Goal: Task Accomplishment & Management: Use online tool/utility

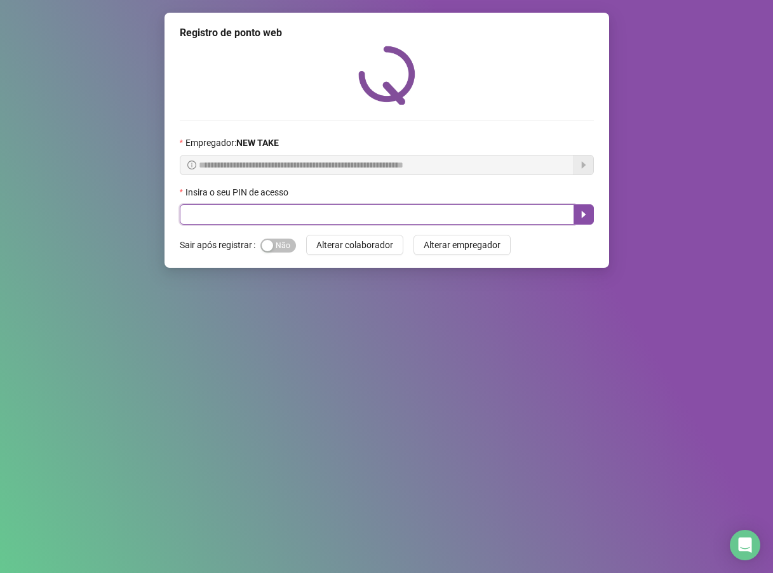
click at [272, 216] on input "text" at bounding box center [377, 214] width 394 height 20
type input "*****"
click at [585, 216] on icon "caret-right" at bounding box center [583, 214] width 10 height 10
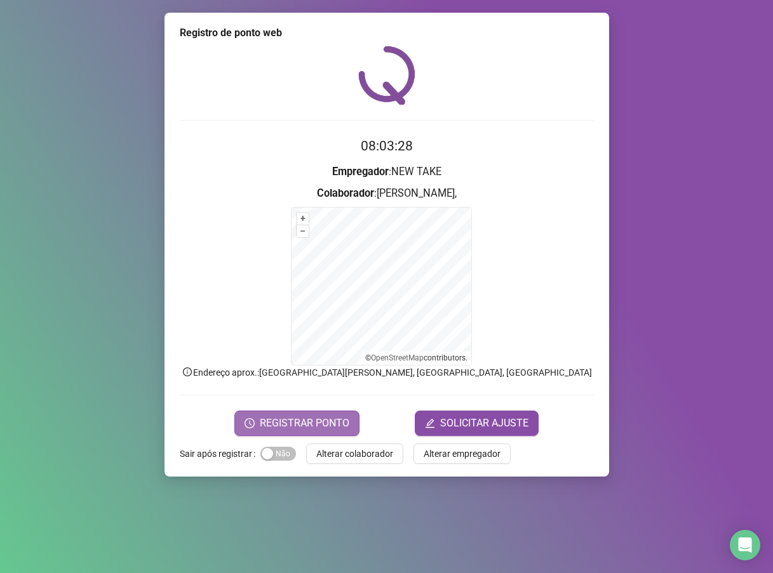
click at [343, 422] on span "REGISTRAR PONTO" at bounding box center [305, 423] width 90 height 15
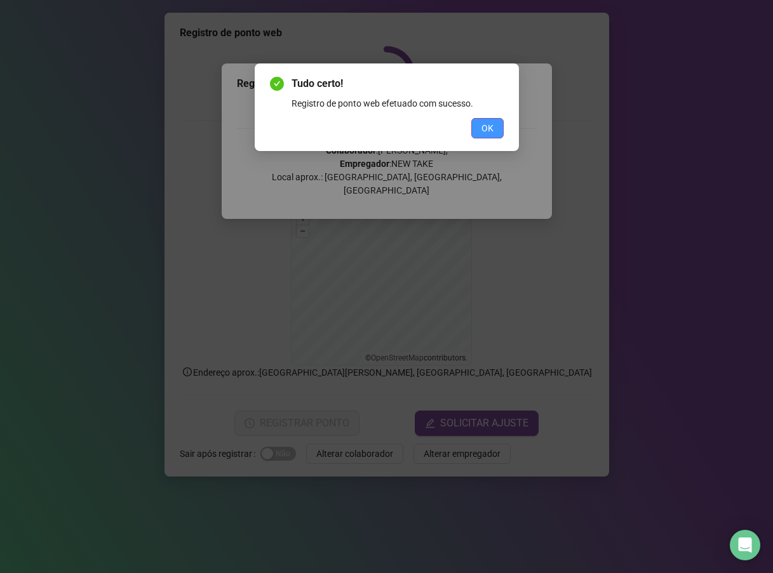
click at [484, 132] on span "OK" at bounding box center [487, 128] width 12 height 14
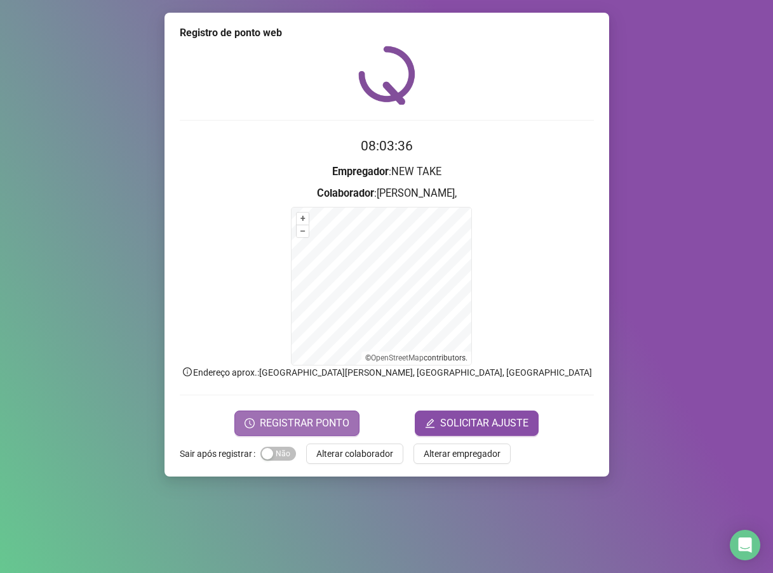
click at [310, 427] on span "REGISTRAR PONTO" at bounding box center [305, 423] width 90 height 15
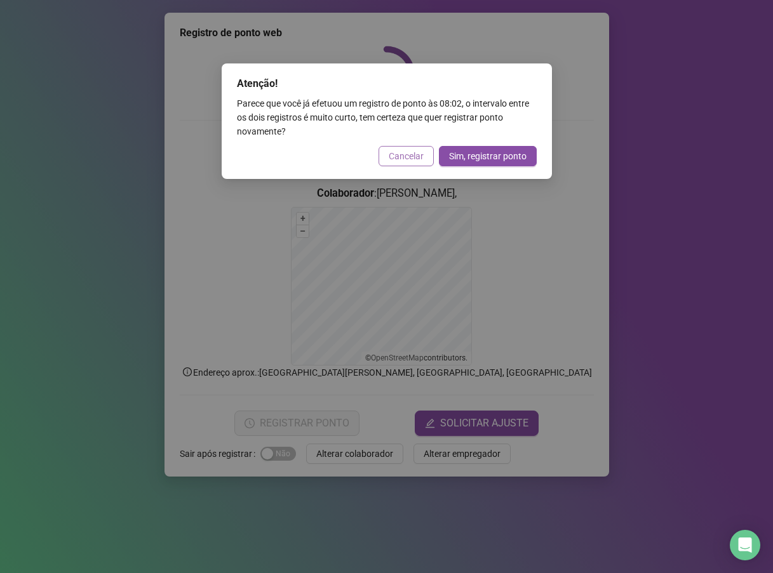
click at [408, 152] on span "Cancelar" at bounding box center [406, 156] width 35 height 14
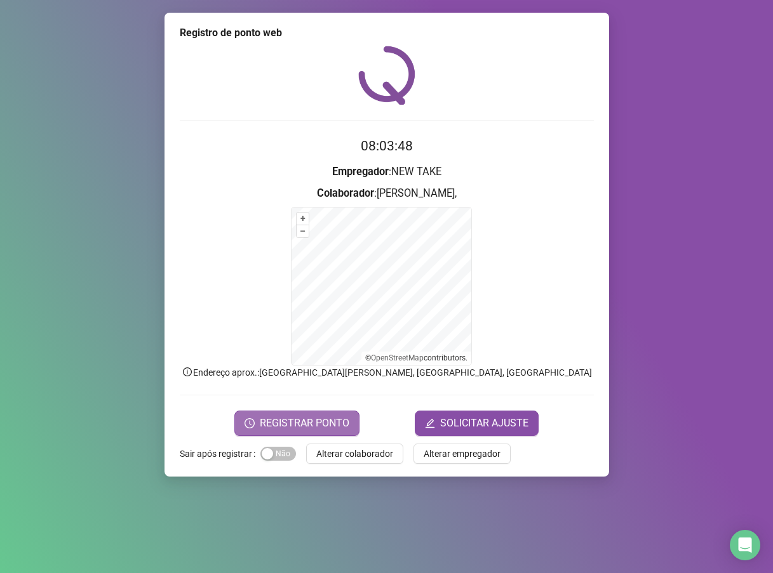
click at [327, 430] on span "REGISTRAR PONTO" at bounding box center [305, 423] width 90 height 15
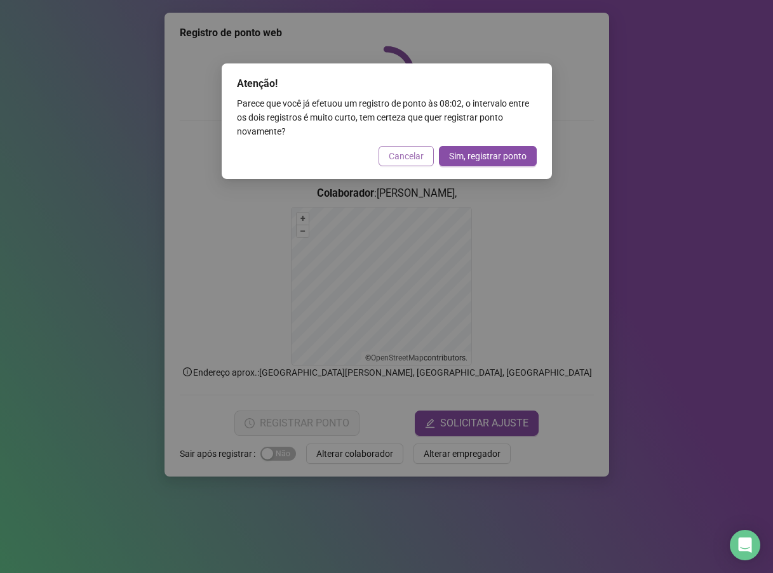
click at [413, 158] on span "Cancelar" at bounding box center [406, 156] width 35 height 14
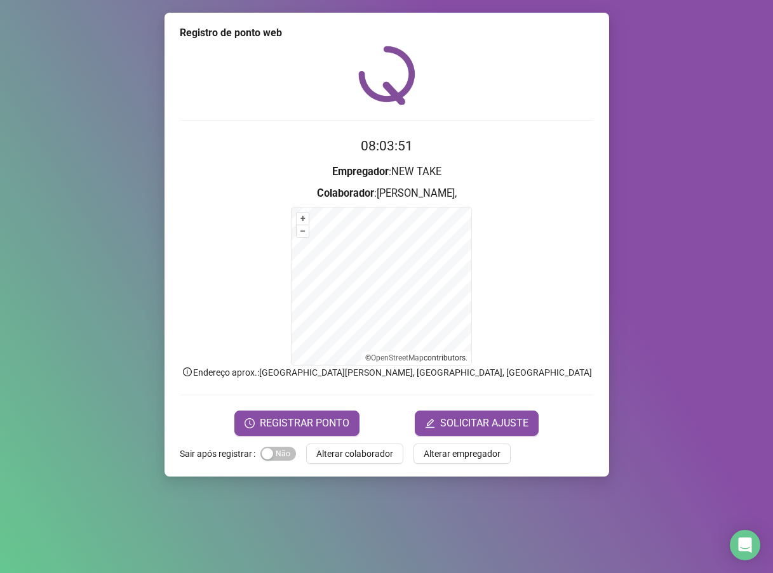
click at [326, 454] on span "Alterar colaborador" at bounding box center [354, 454] width 77 height 14
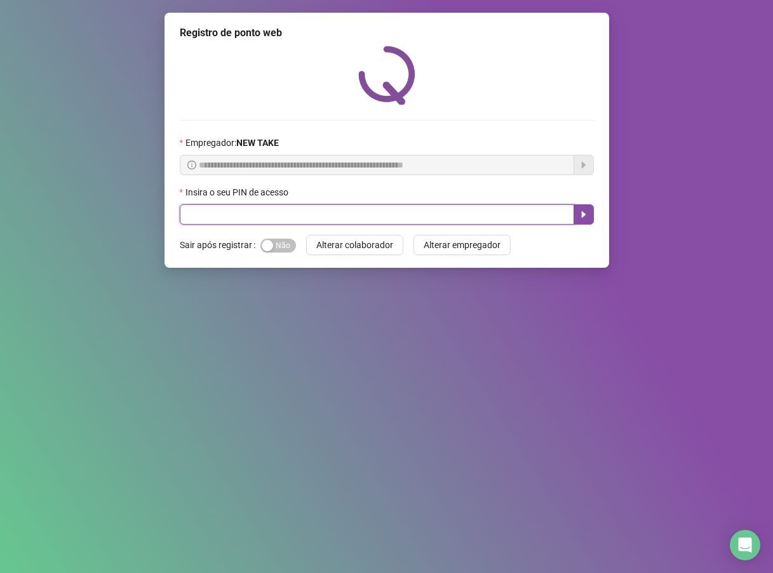
click at [265, 220] on input "text" at bounding box center [377, 214] width 394 height 20
type input "*****"
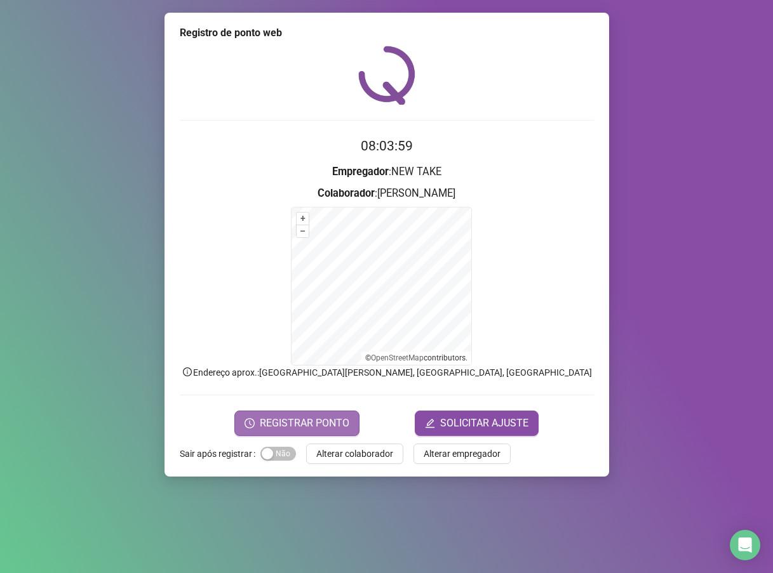
click at [281, 420] on span "REGISTRAR PONTO" at bounding box center [305, 423] width 90 height 15
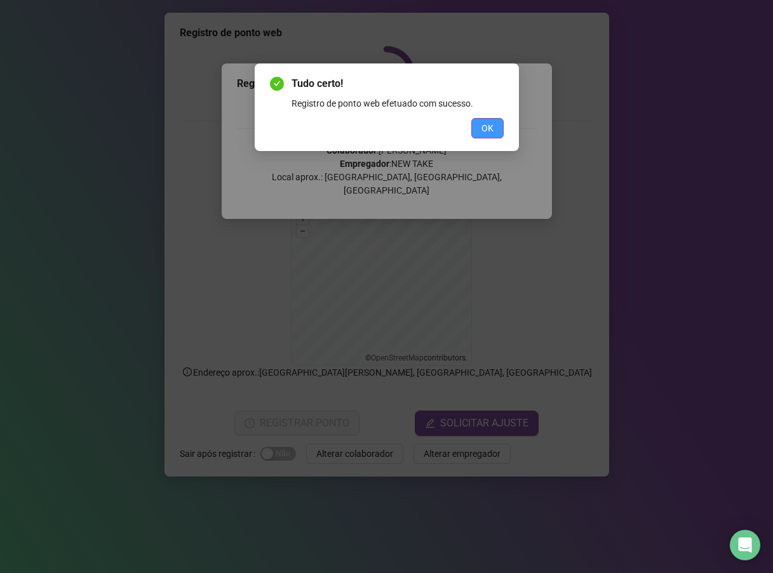
click at [484, 133] on span "OK" at bounding box center [487, 128] width 12 height 14
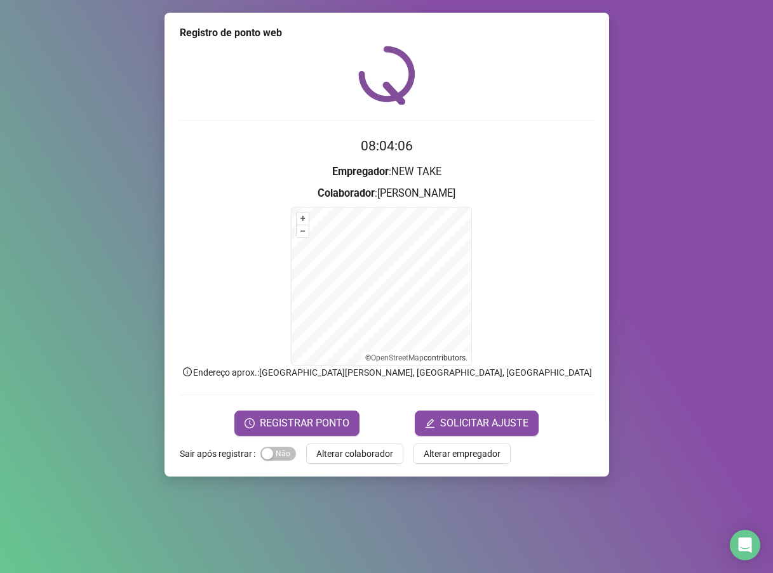
click at [591, 0] on html "Página inicial Registrar ponto Espelho de ponto Meus registros Minhas solicitaç…" at bounding box center [386, 286] width 773 height 573
click at [368, 453] on span "Alterar colaborador" at bounding box center [354, 454] width 77 height 14
